Goal: Find specific page/section: Find specific page/section

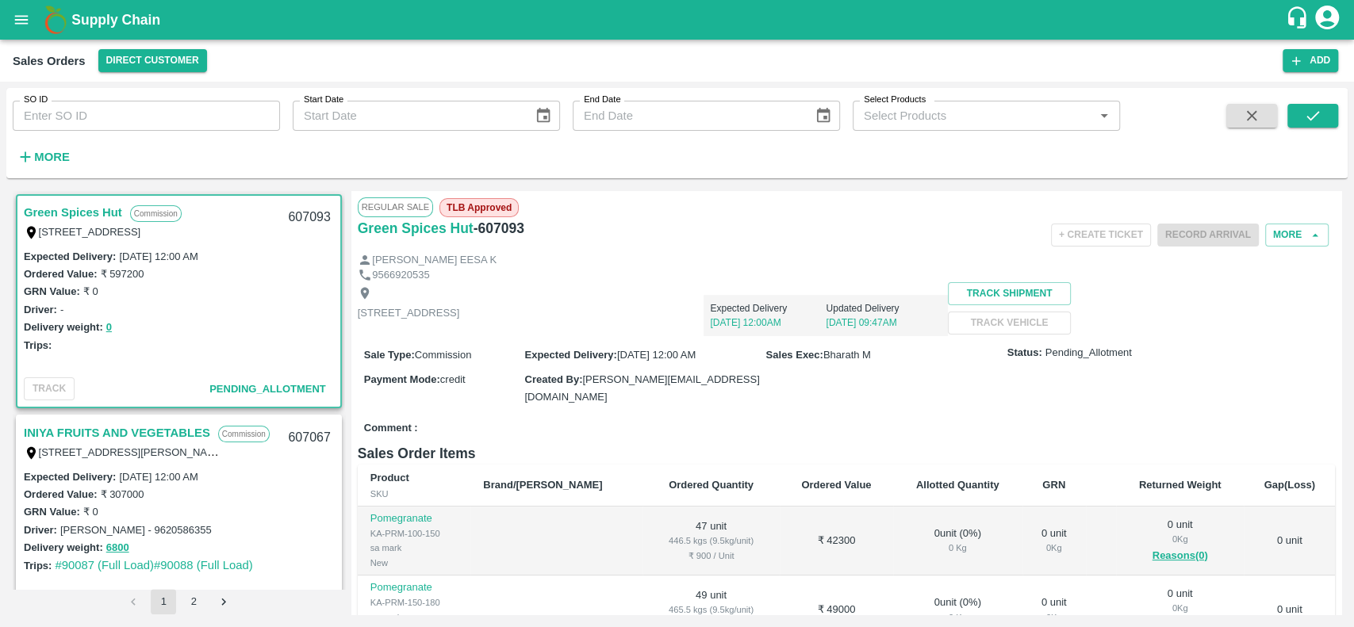
click at [56, 213] on link "Green Spices Hut" at bounding box center [73, 212] width 98 height 21
click at [38, 426] on link "INIYA FRUITS AND VEGETABLES" at bounding box center [117, 433] width 186 height 21
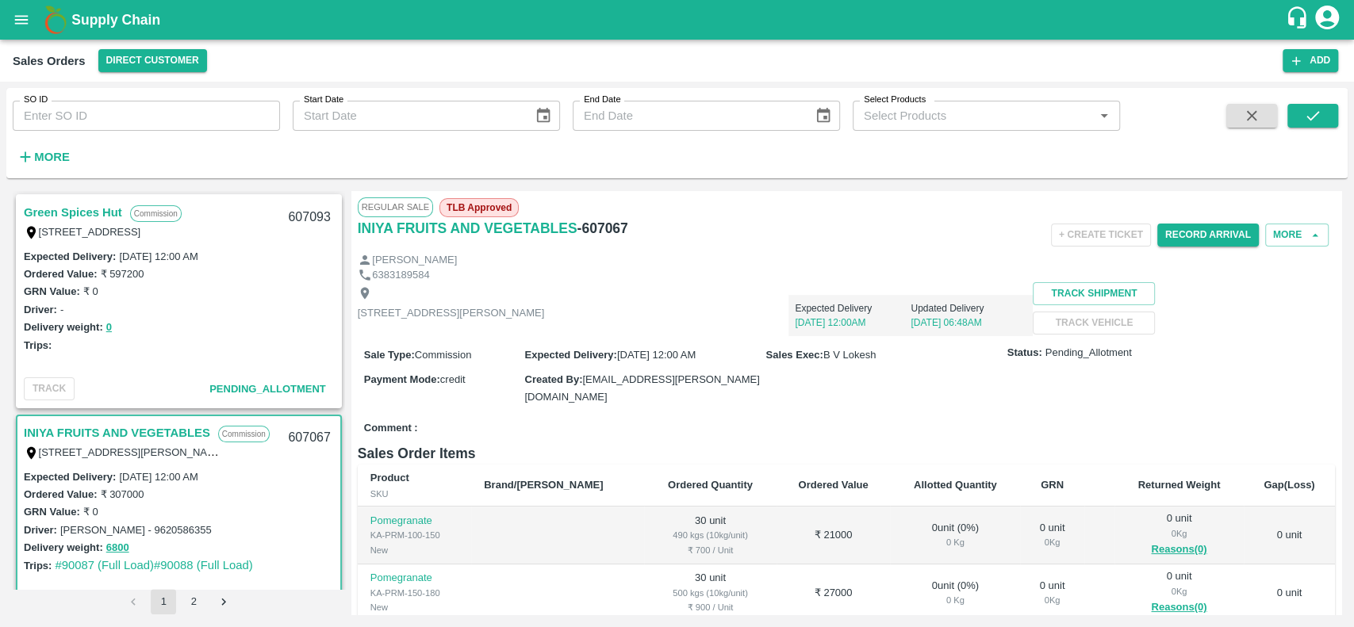
click at [29, 209] on link "Green Spices Hut" at bounding box center [73, 212] width 98 height 21
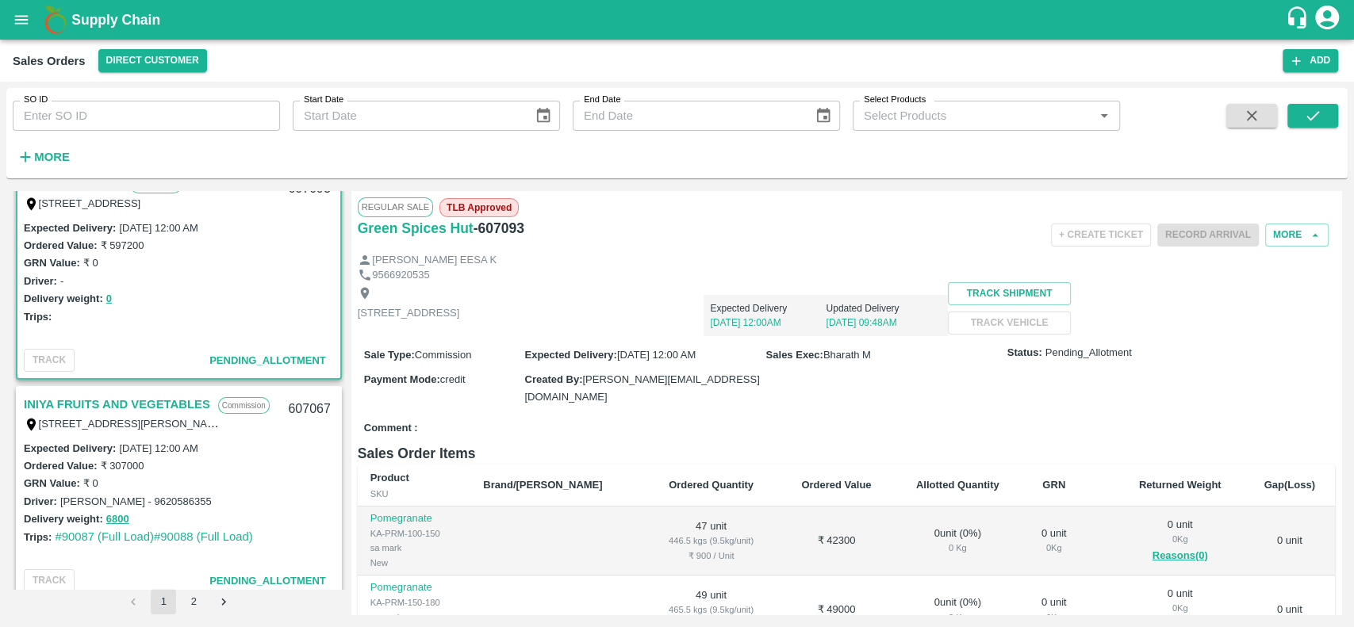
scroll to position [6, 0]
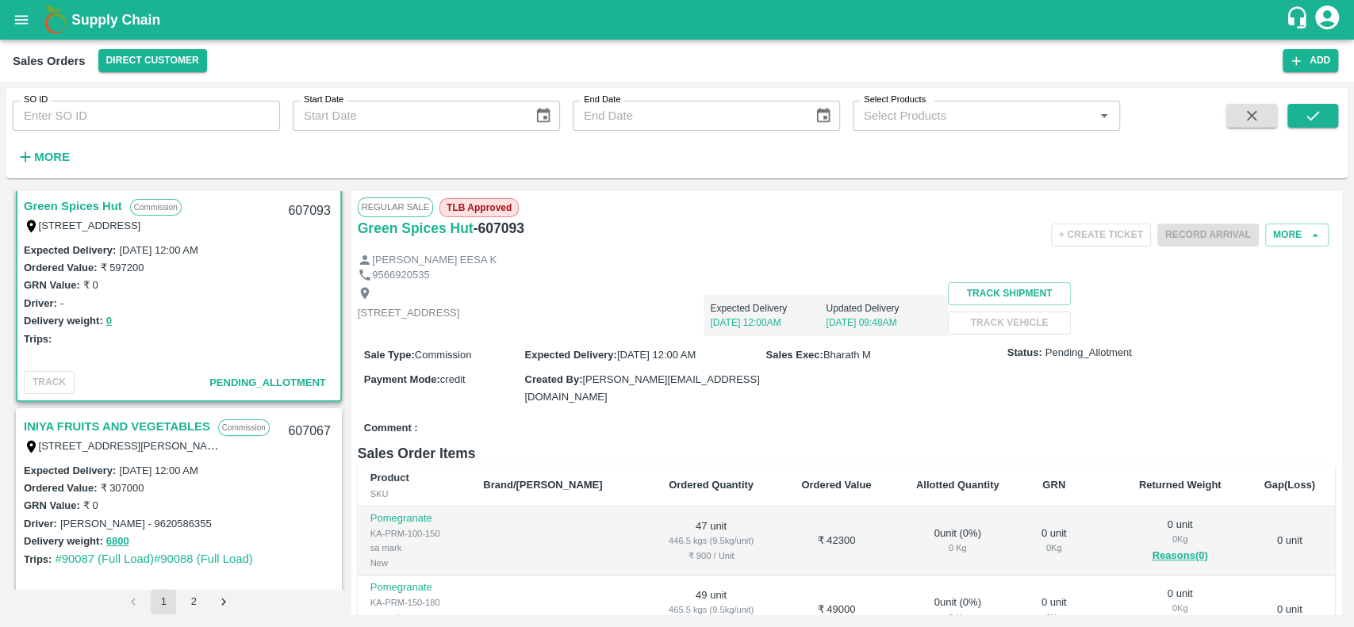
click at [33, 420] on link "INIYA FRUITS AND VEGETABLES" at bounding box center [117, 426] width 186 height 21
